Goal: Task Accomplishment & Management: Manage account settings

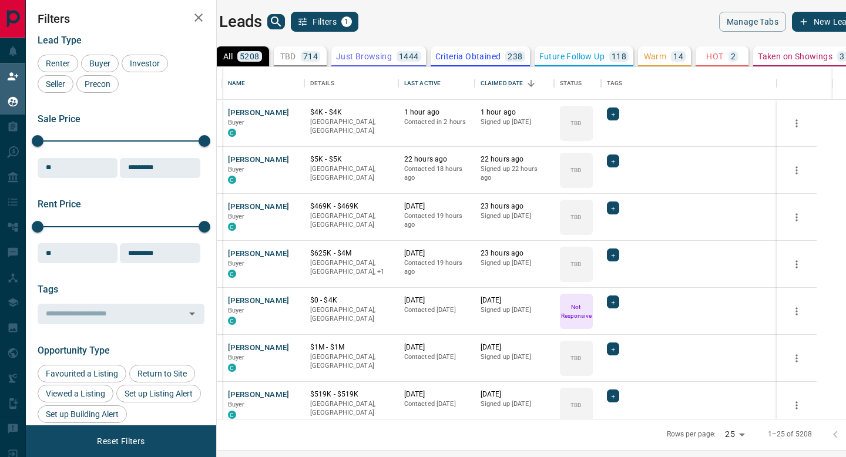
scroll to position [352, 624]
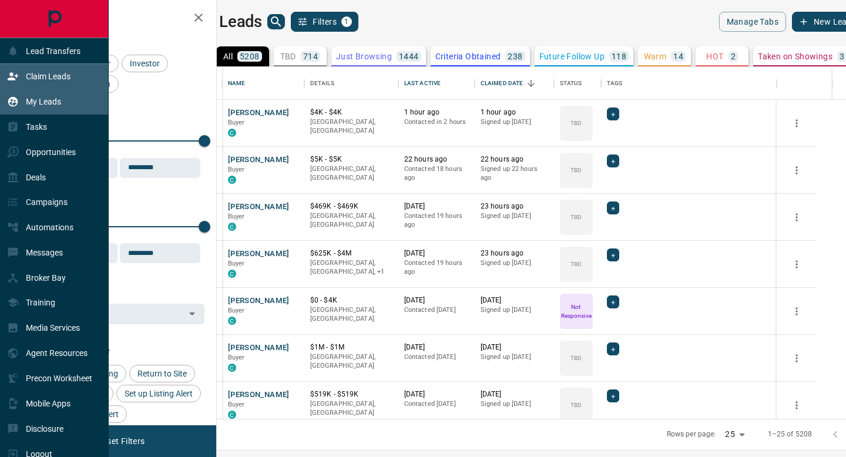
click at [16, 71] on icon at bounding box center [13, 77] width 12 height 12
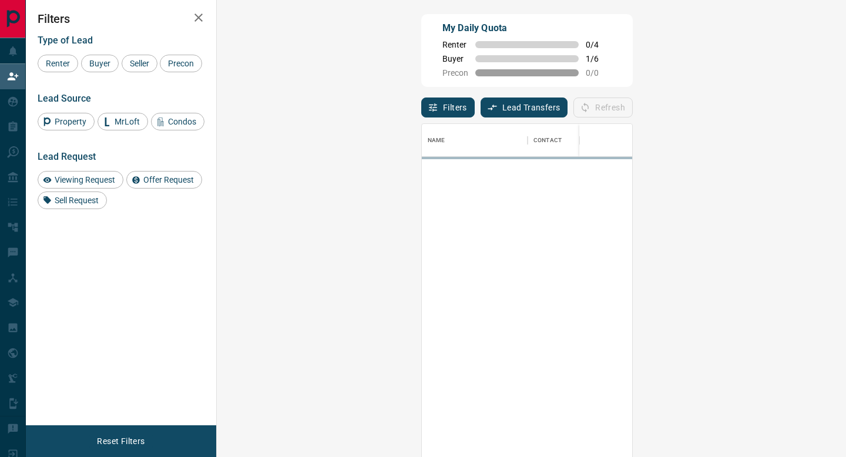
scroll to position [347, 604]
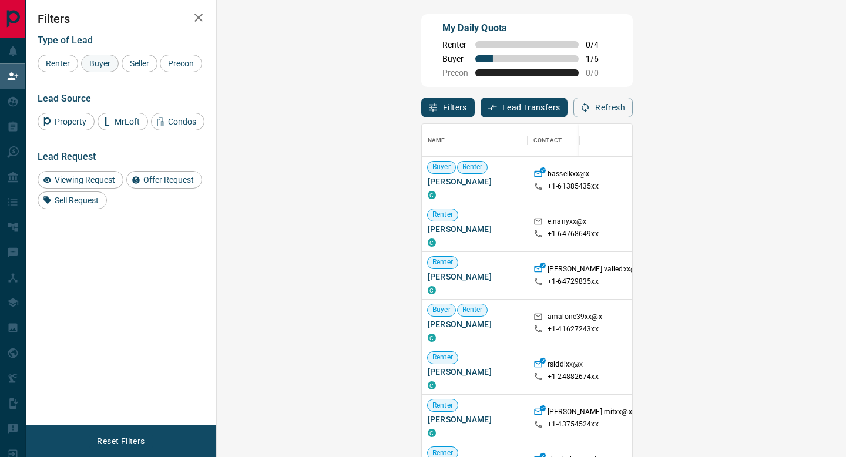
click at [106, 59] on span "Buyer" at bounding box center [99, 63] width 29 height 9
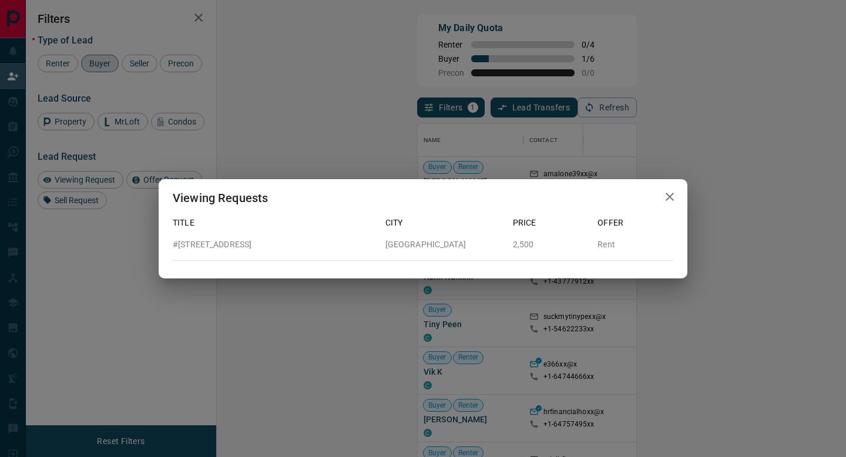
click at [644, 124] on div "Viewing Requests Title City Price Offer [STREET_ADDRESS] 2,500 Rent" at bounding box center [423, 228] width 846 height 457
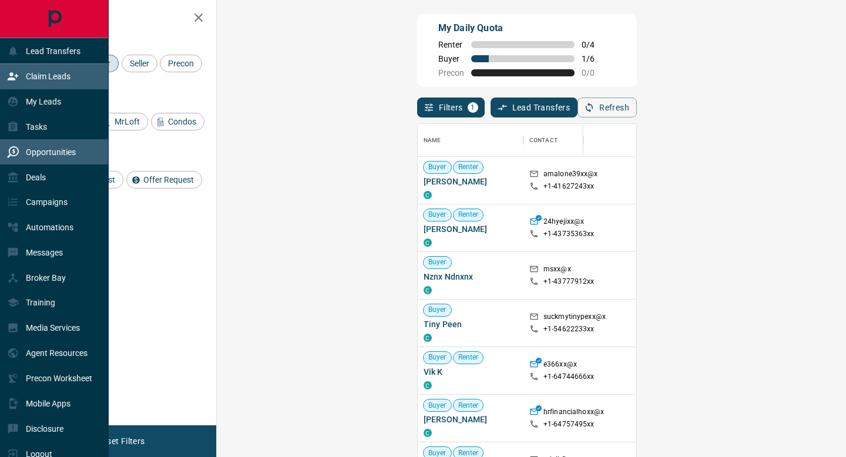
click at [61, 149] on p "Opportunities" at bounding box center [51, 152] width 50 height 9
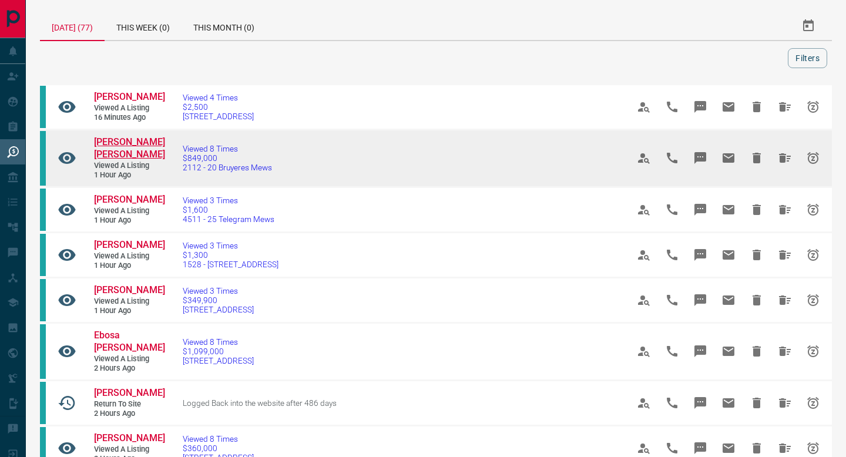
click at [122, 160] on span "[PERSON_NAME] [PERSON_NAME]" at bounding box center [129, 148] width 71 height 24
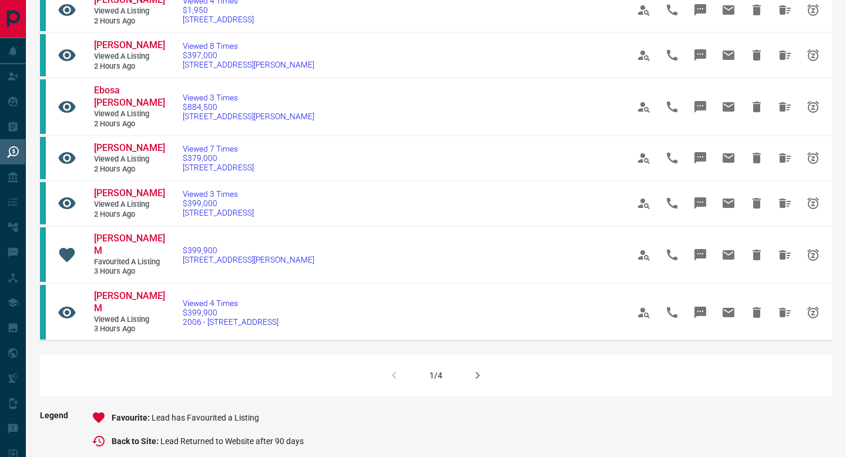
scroll to position [712, 0]
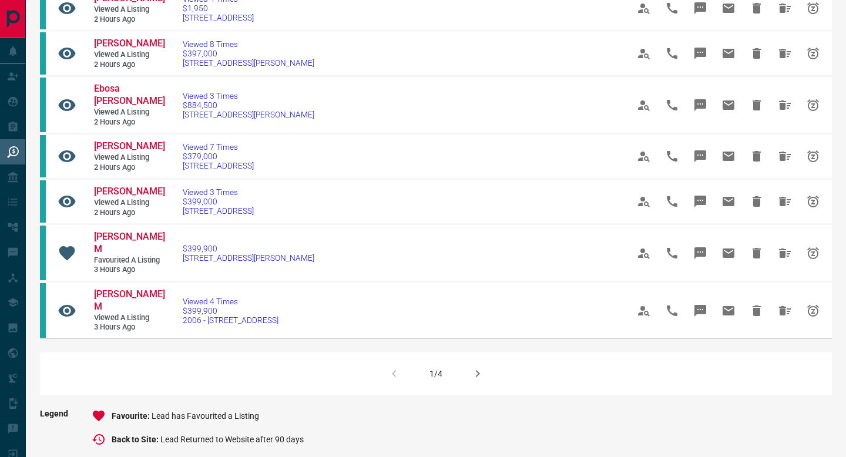
click at [460, 353] on div "1/4" at bounding box center [436, 374] width 792 height 42
click at [467, 360] on button "button" at bounding box center [478, 374] width 28 height 28
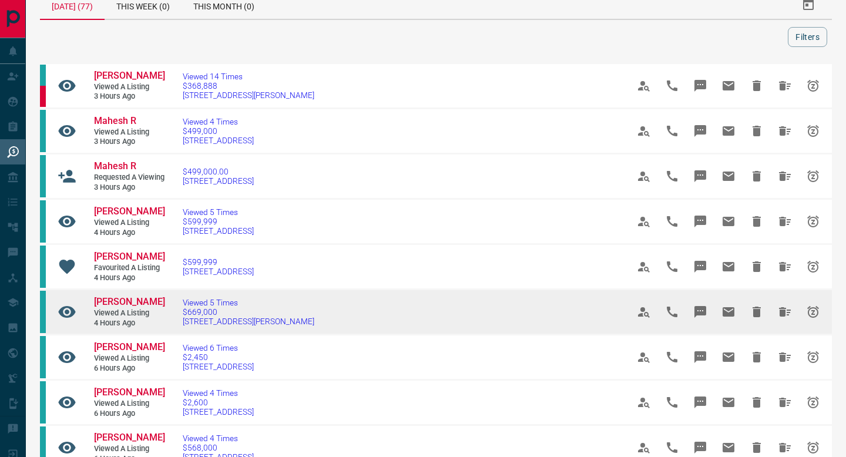
scroll to position [29, 0]
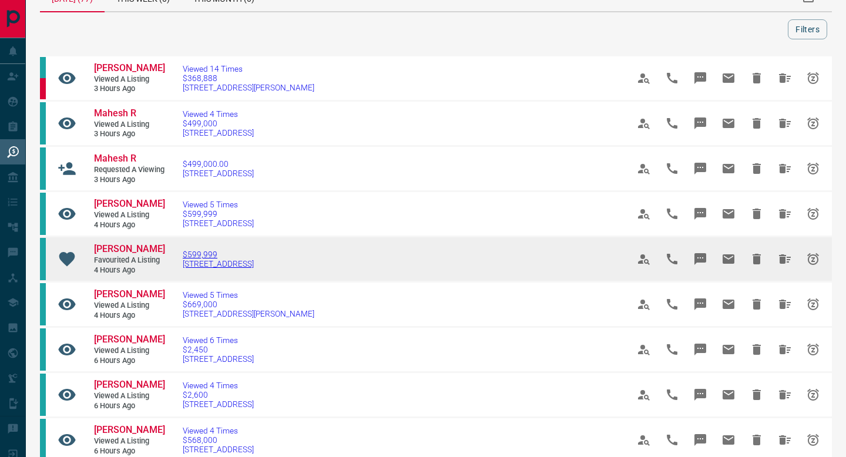
click at [204, 259] on span "$599,999" at bounding box center [218, 254] width 71 height 9
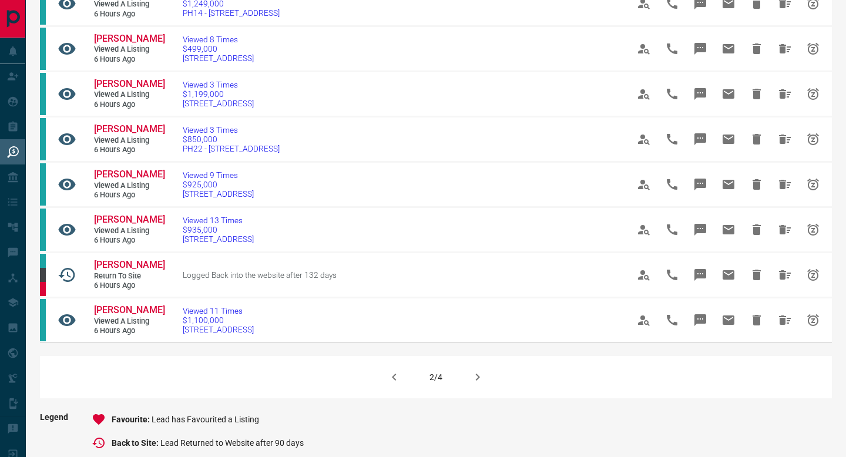
scroll to position [665, 0]
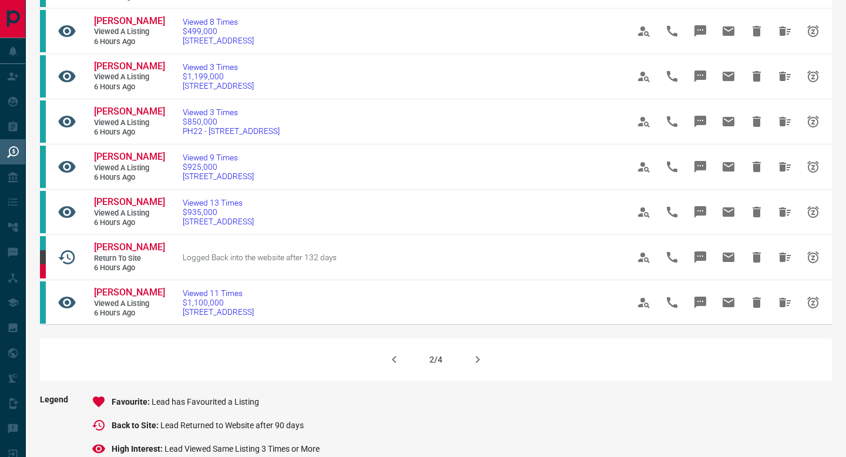
click at [474, 367] on icon "button" at bounding box center [478, 360] width 14 height 14
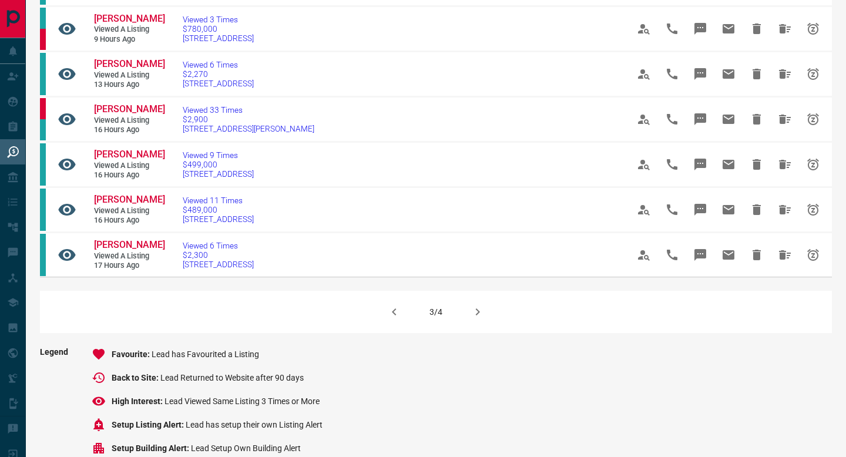
scroll to position [736, 0]
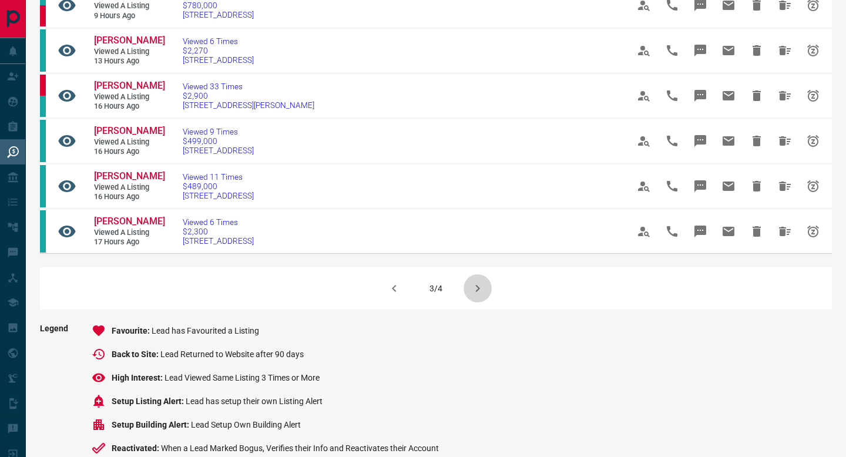
click at [484, 287] on button "button" at bounding box center [478, 288] width 28 height 28
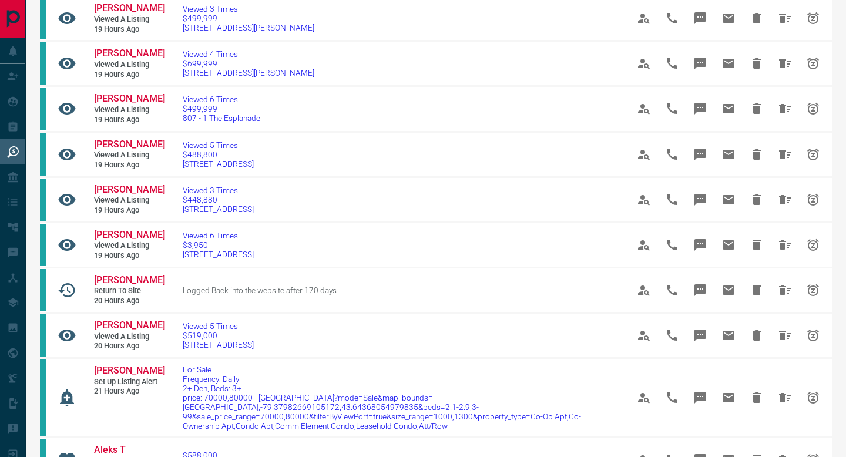
scroll to position [564, 0]
